Goal: Task Accomplishment & Management: Manage account settings

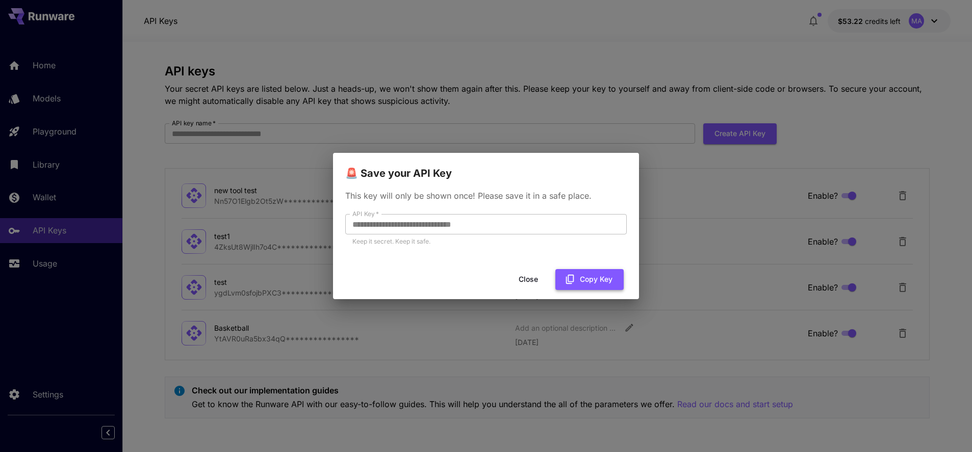
click at [608, 281] on button "Copy Key" at bounding box center [589, 279] width 68 height 21
click at [594, 276] on button "Copy Key" at bounding box center [589, 279] width 68 height 21
click at [531, 284] on button "Close" at bounding box center [528, 279] width 46 height 21
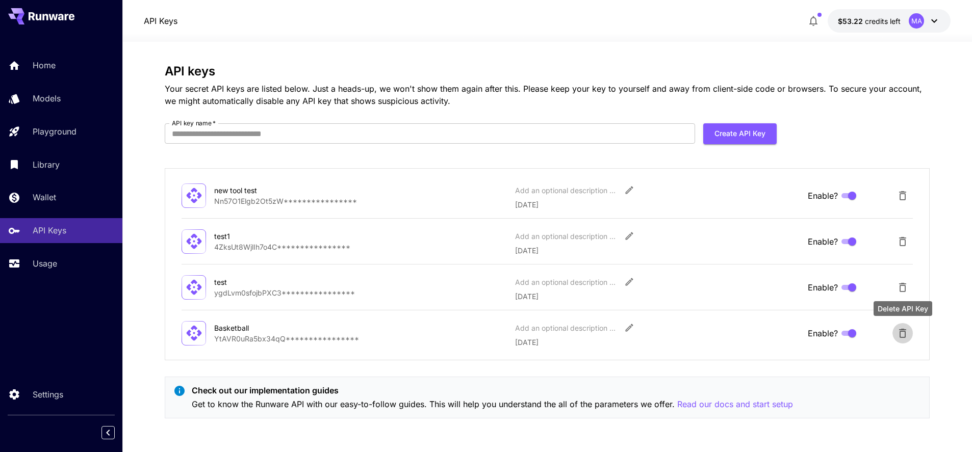
click at [905, 337] on icon "Delete API Key" at bounding box center [902, 333] width 7 height 9
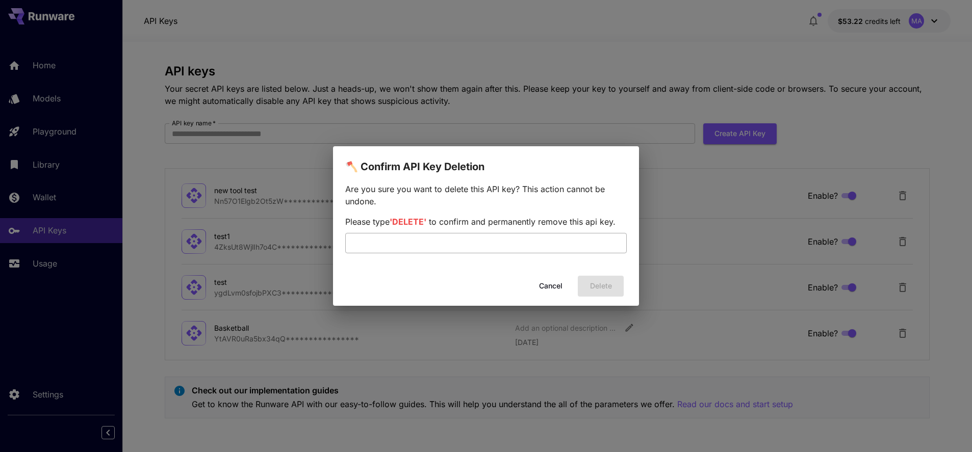
click at [438, 243] on input "text" at bounding box center [485, 243] width 281 height 20
type input "******"
click at [600, 290] on button "Delete" at bounding box center [601, 286] width 46 height 21
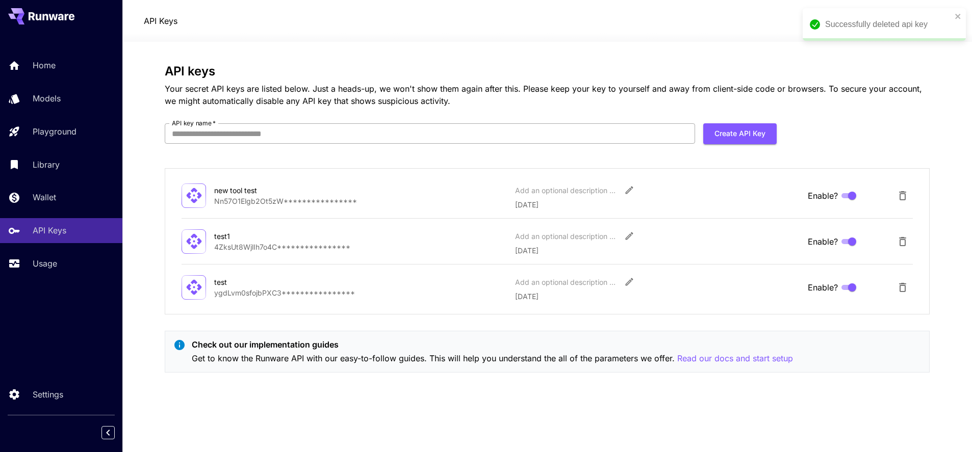
click at [608, 126] on input "API key name   *" at bounding box center [430, 133] width 530 height 20
type input "*"
type input "**********"
click at [715, 132] on button "Create API Key" at bounding box center [739, 133] width 73 height 21
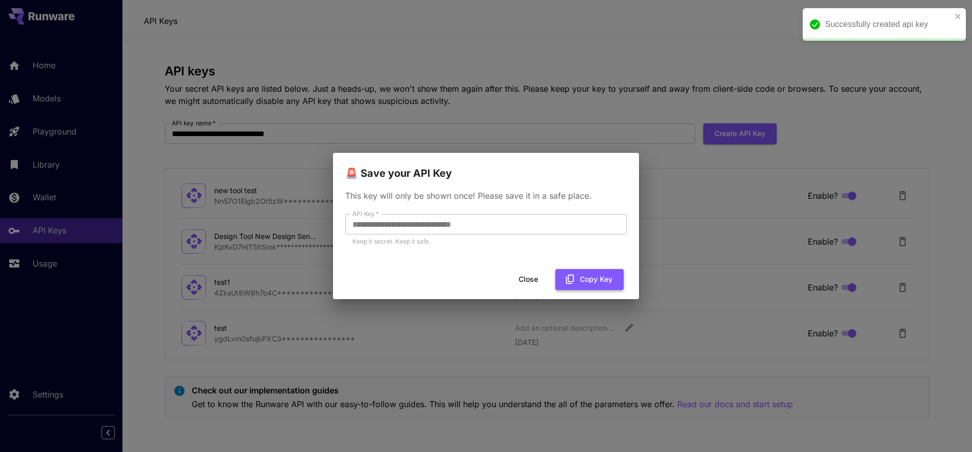
click at [590, 279] on button "Copy Key" at bounding box center [589, 279] width 68 height 21
